Goal: Transaction & Acquisition: Purchase product/service

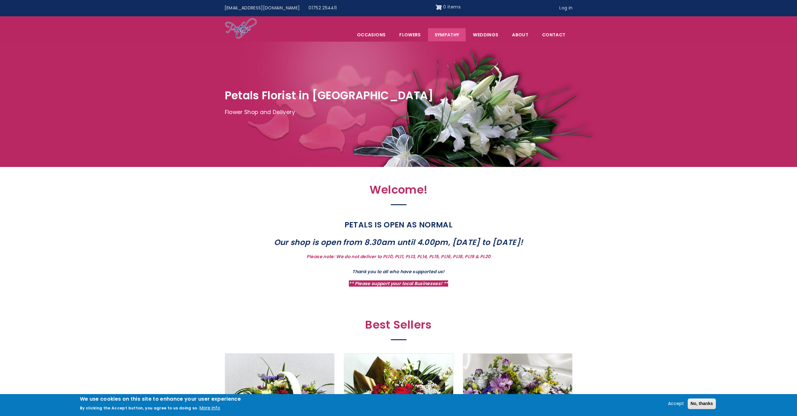
click at [459, 33] on link "Sympathy" at bounding box center [447, 34] width 38 height 13
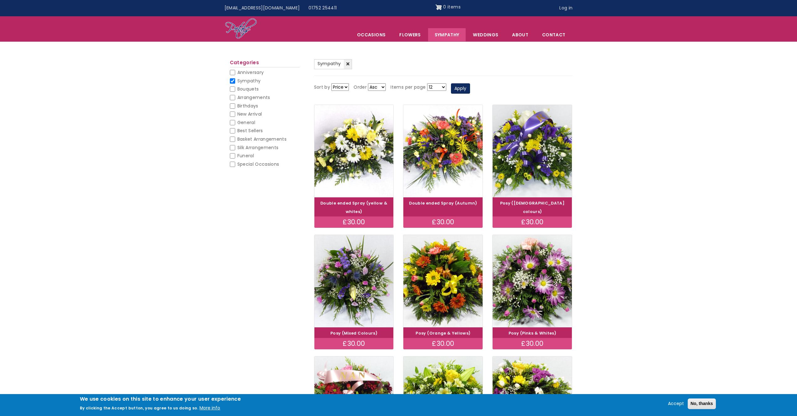
click at [232, 155] on input "Funeral" at bounding box center [232, 155] width 5 height 5
checkbox input "false"
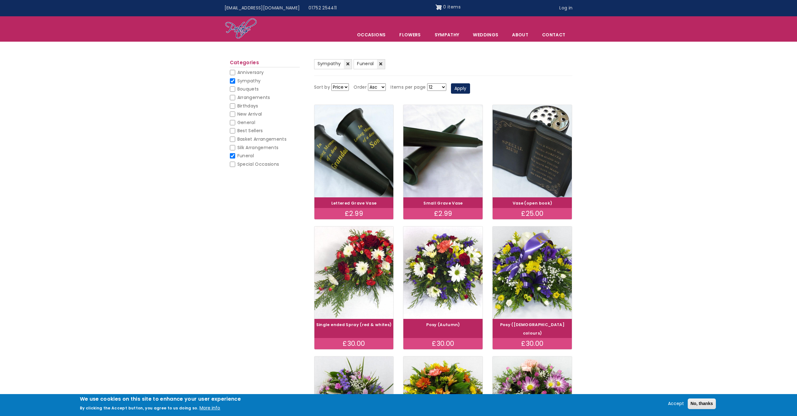
click at [235, 81] on li "Sympathy (-) Sympathy" at bounding box center [265, 82] width 70 height 8
click at [233, 81] on input "Sympathy" at bounding box center [232, 80] width 5 height 5
checkbox input "false"
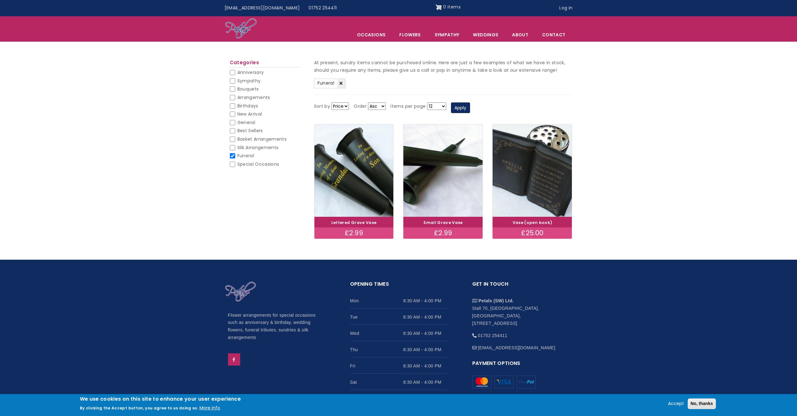
click at [231, 156] on input "Funeral" at bounding box center [232, 155] width 5 height 5
checkbox input "false"
